Goal: Task Accomplishment & Management: Use online tool/utility

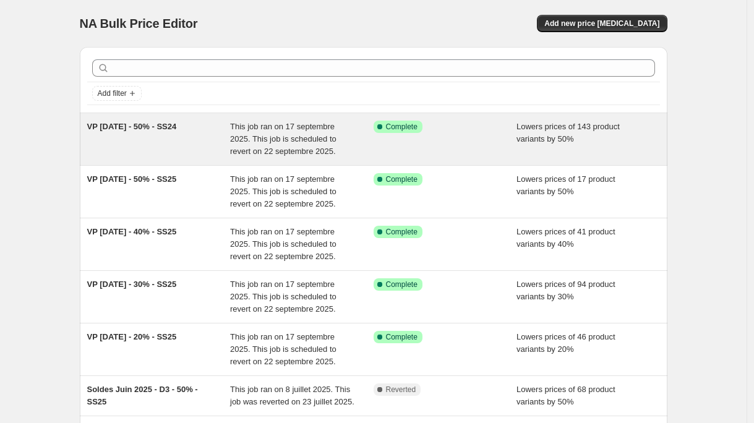
copy span "VP [DATE] - 50% - SS24"
drag, startPoint x: 220, startPoint y: 131, endPoint x: 91, endPoint y: 129, distance: 128.7
click at [91, 129] on div "VP [DATE] - 50% - SS24" at bounding box center [159, 139] width 144 height 37
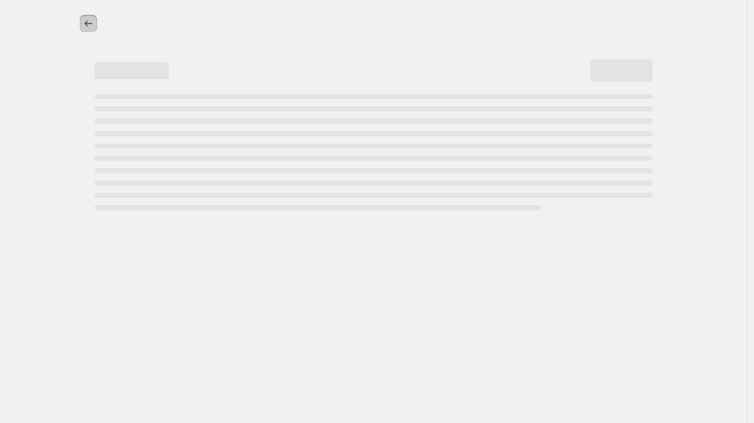
select select "percentage"
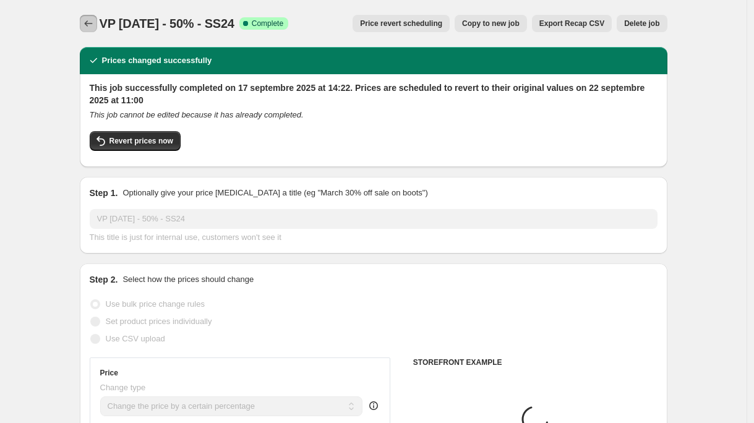
click at [90, 22] on icon "Price change jobs" at bounding box center [88, 23] width 12 height 12
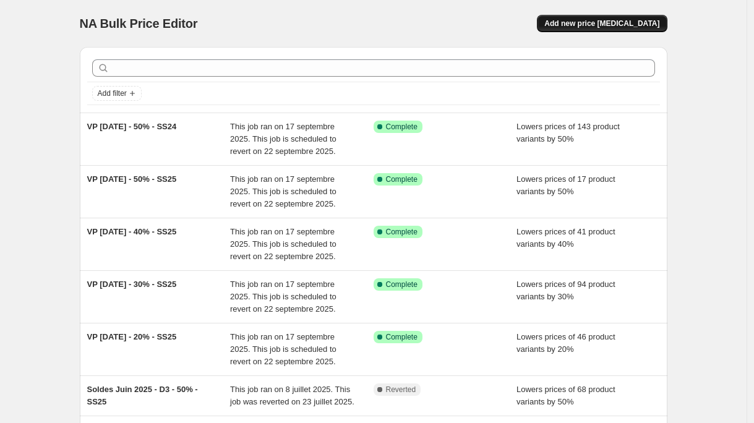
click at [585, 19] on span "Add new price [MEDICAL_DATA]" at bounding box center [602, 24] width 115 height 10
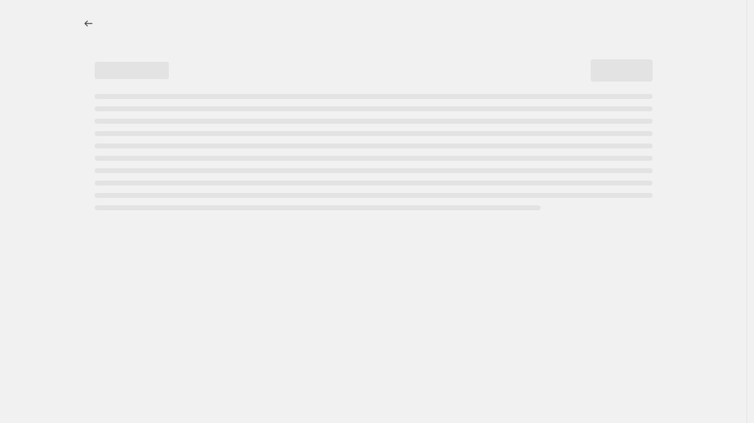
select select "percentage"
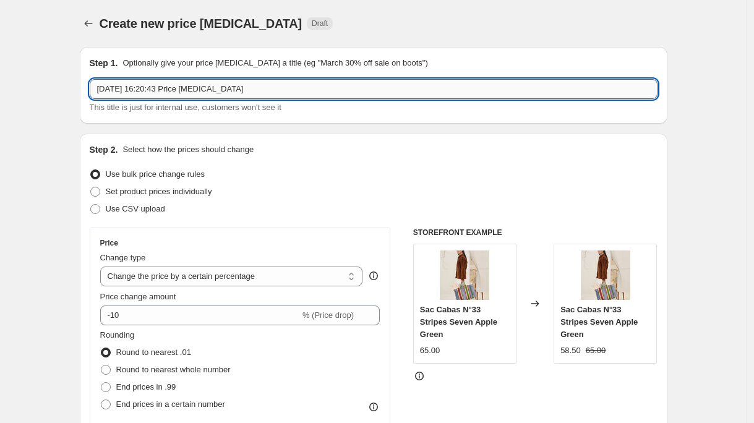
click at [309, 92] on input "[DATE] 16:20:43 Price [MEDICAL_DATA]" at bounding box center [374, 89] width 568 height 20
paste input "VP [DATE] - 50% - SS24"
click at [153, 90] on input "VP [DATE] - 50% - SS24" at bounding box center [374, 89] width 568 height 20
type input "VP Sept 2025_2 - 50% - SS24"
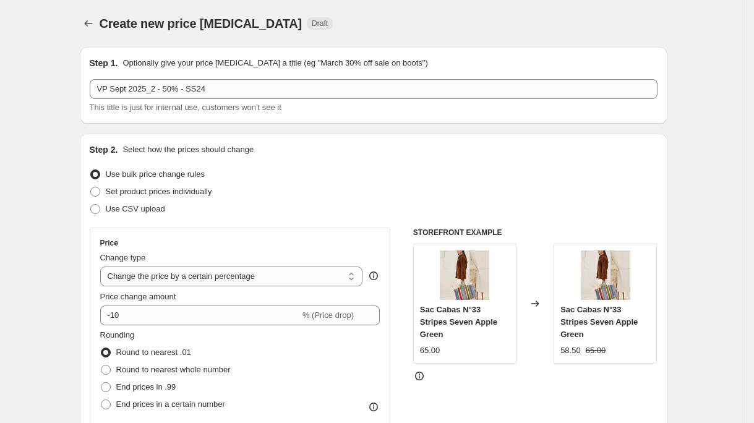
scroll to position [111, 0]
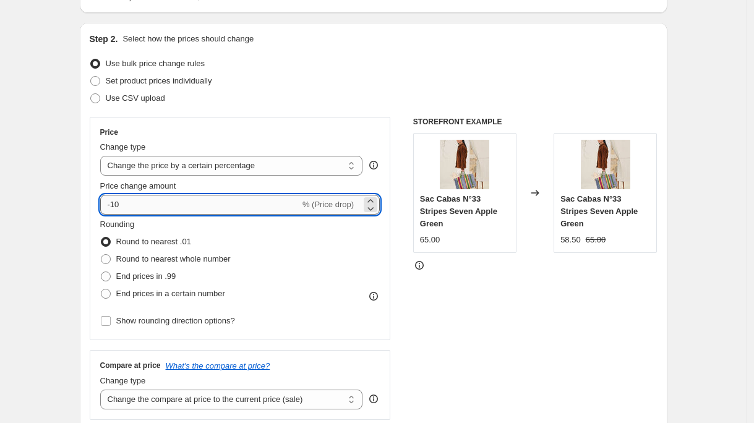
click at [116, 205] on input "-10" at bounding box center [200, 205] width 200 height 20
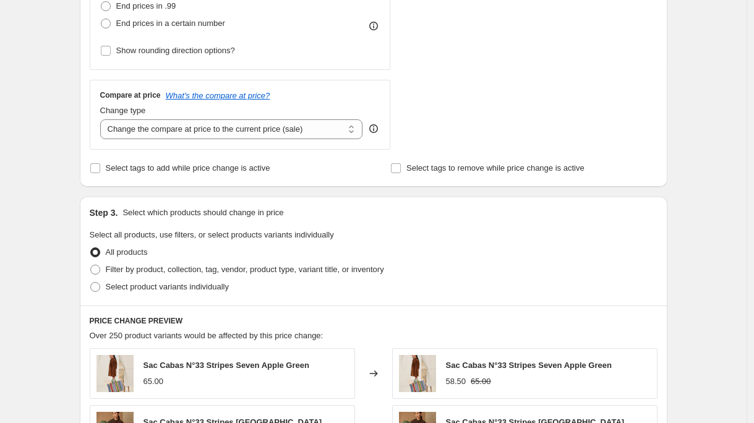
scroll to position [571, 0]
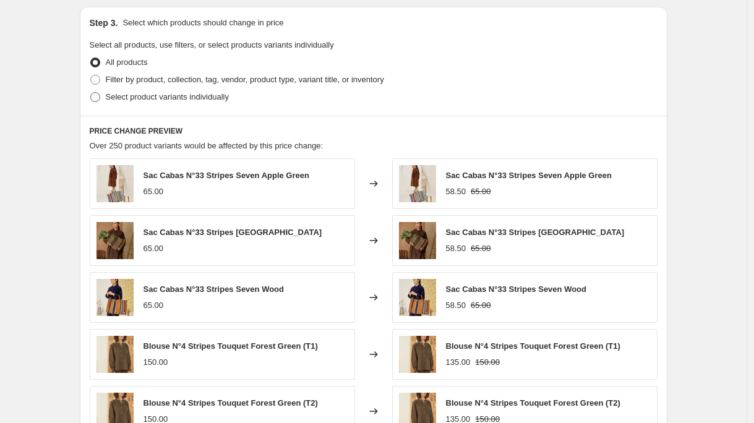
type input "-50"
click at [204, 95] on span "Select product variants individually" at bounding box center [167, 96] width 123 height 9
click at [91, 93] on input "Select product variants individually" at bounding box center [90, 92] width 1 height 1
radio input "true"
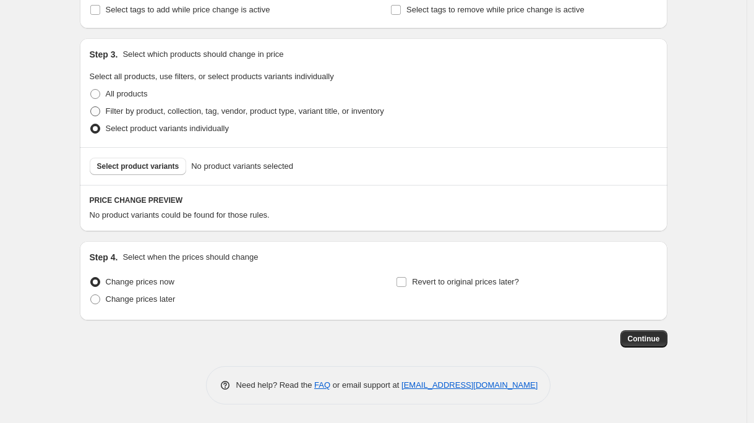
scroll to position [540, 0]
click at [148, 168] on span "Select product variants" at bounding box center [138, 167] width 82 height 10
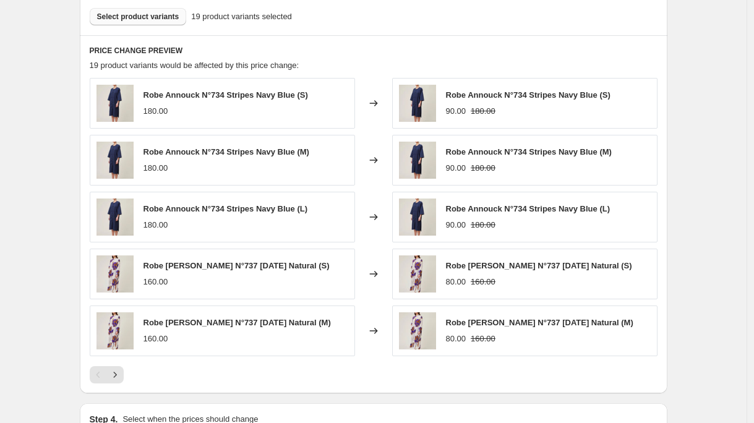
scroll to position [852, 0]
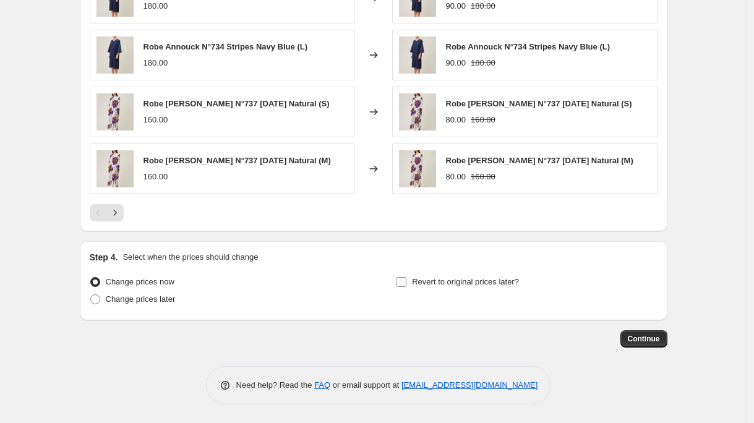
click at [480, 286] on span "Revert to original prices later?" at bounding box center [465, 281] width 107 height 9
click at [407, 286] on input "Revert to original prices later?" at bounding box center [402, 282] width 10 height 10
checkbox input "true"
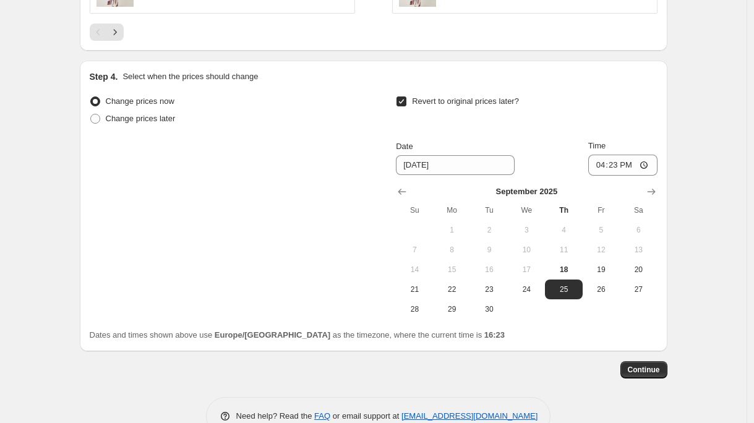
scroll to position [1063, 0]
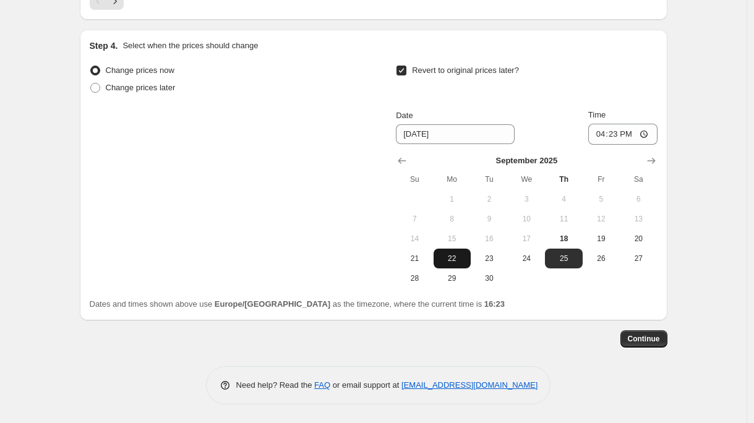
click at [445, 257] on span "22" at bounding box center [452, 259] width 27 height 10
type input "9/22/2025"
click at [616, 134] on input "16:23" at bounding box center [623, 134] width 69 height 21
type input "11:00"
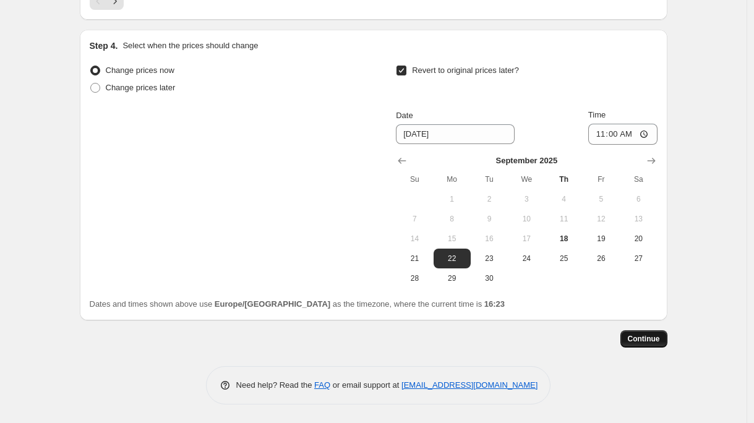
click at [657, 343] on span "Continue" at bounding box center [644, 339] width 32 height 10
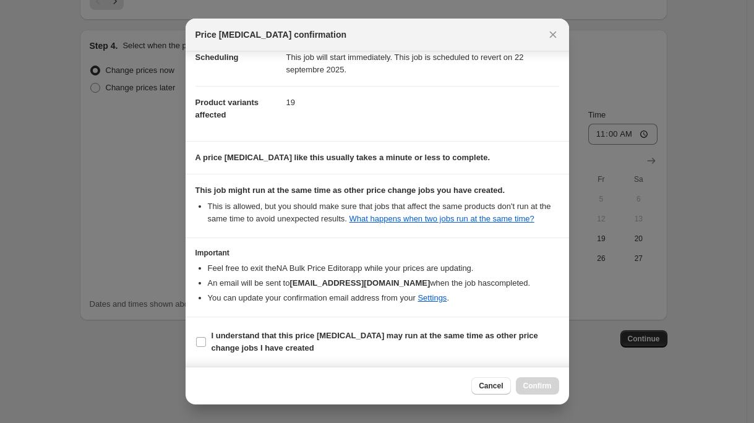
scroll to position [123, 0]
click at [467, 339] on b "I understand that this price change job may run at the same time as other price…" at bounding box center [375, 342] width 327 height 22
click at [206, 339] on input "I understand that this price change job may run at the same time as other price…" at bounding box center [201, 342] width 10 height 10
checkbox input "true"
click at [538, 388] on span "Confirm" at bounding box center [538, 386] width 28 height 10
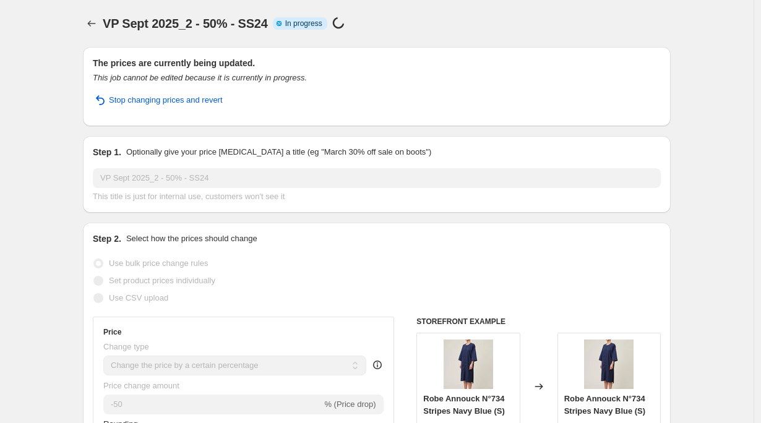
select select "percentage"
